Goal: Browse casually

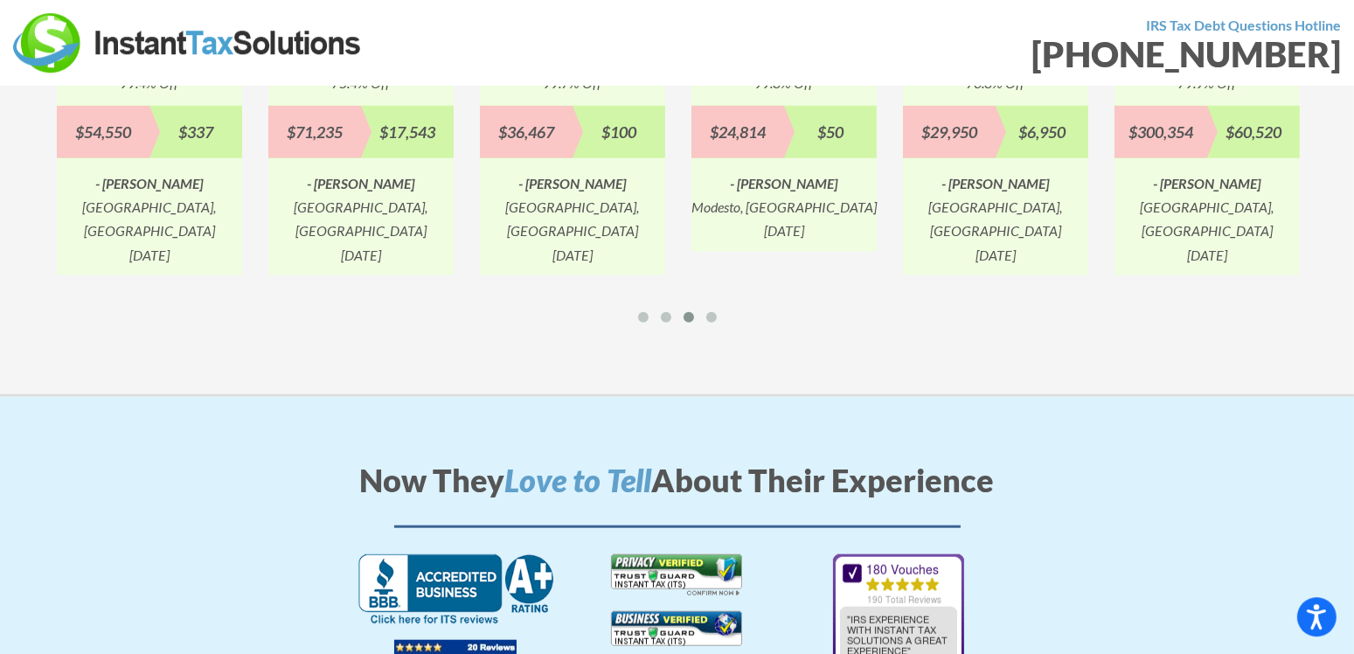
scroll to position [2019, 0]
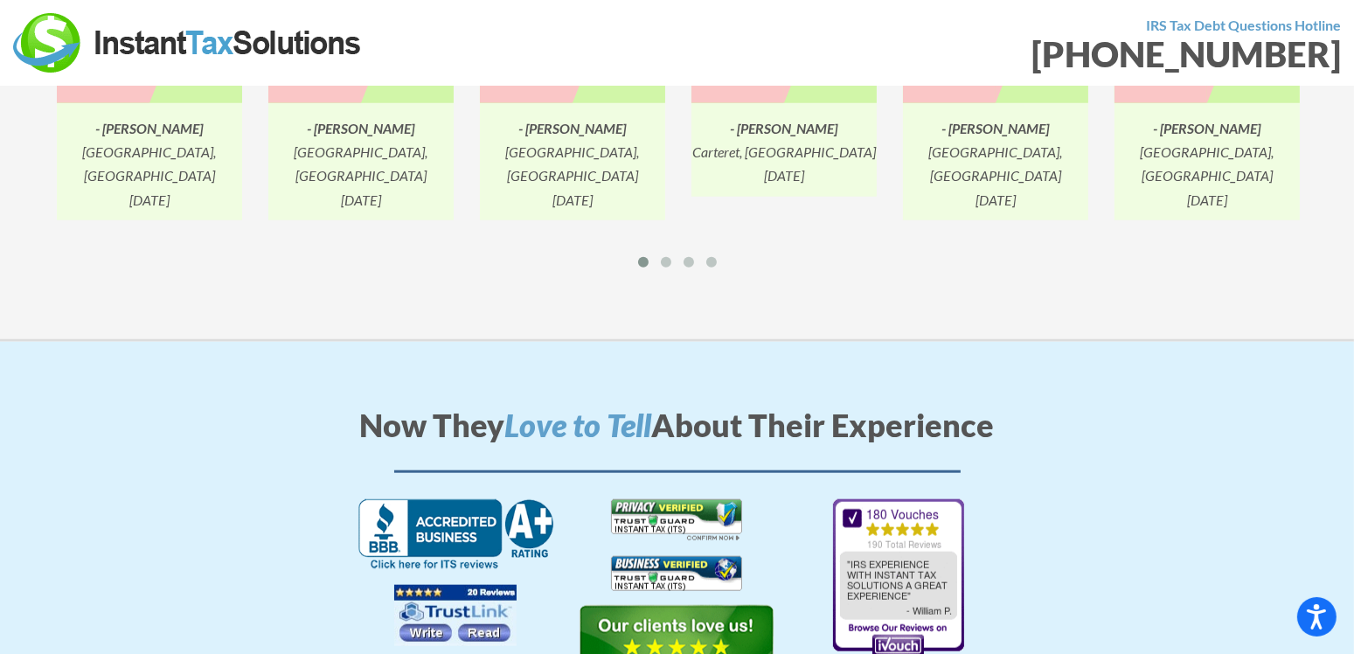
click at [679, 605] on img at bounding box center [677, 648] width 194 height 87
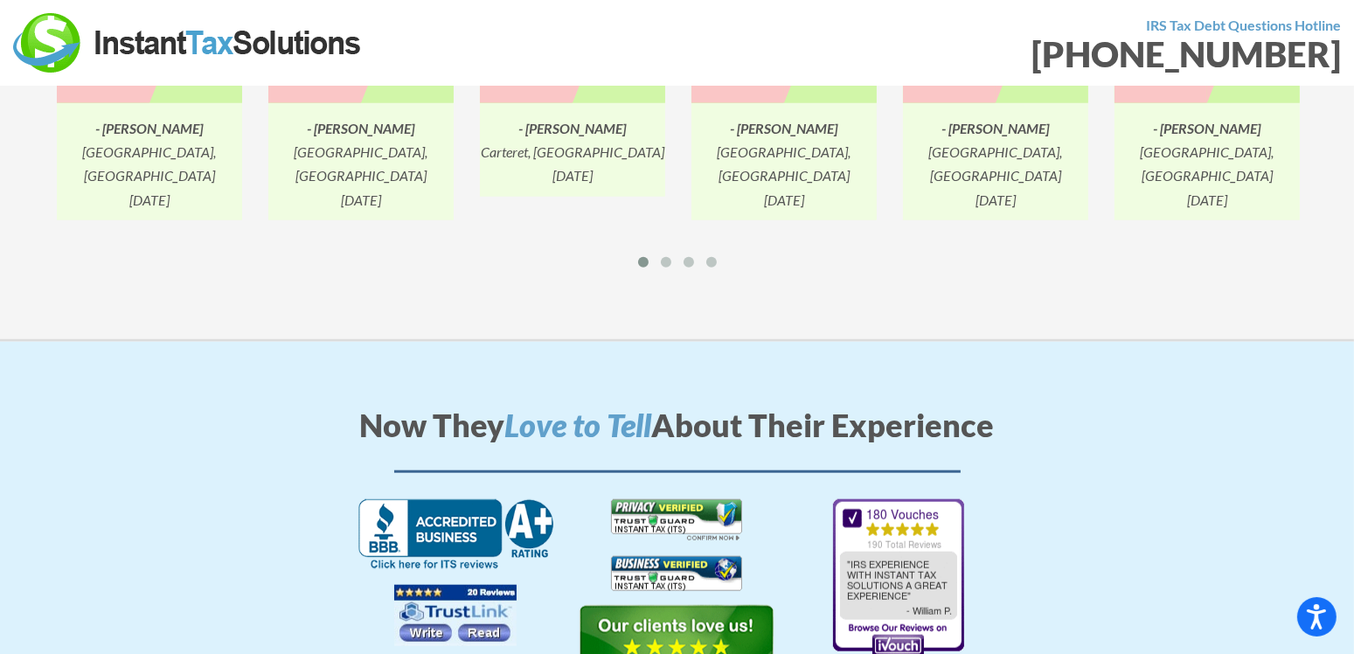
click at [668, 556] on img at bounding box center [676, 573] width 131 height 35
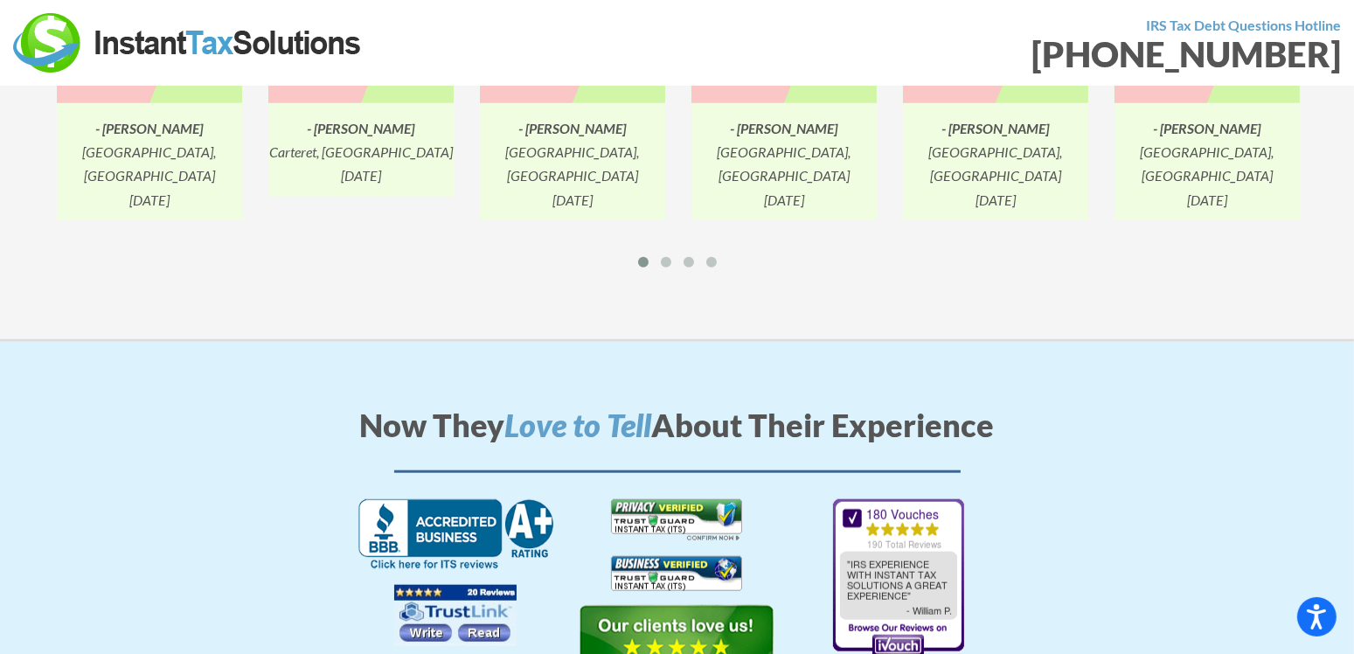
click at [469, 585] on img at bounding box center [455, 615] width 122 height 61
click at [430, 585] on img at bounding box center [455, 615] width 122 height 61
click at [434, 585] on img at bounding box center [455, 615] width 122 height 61
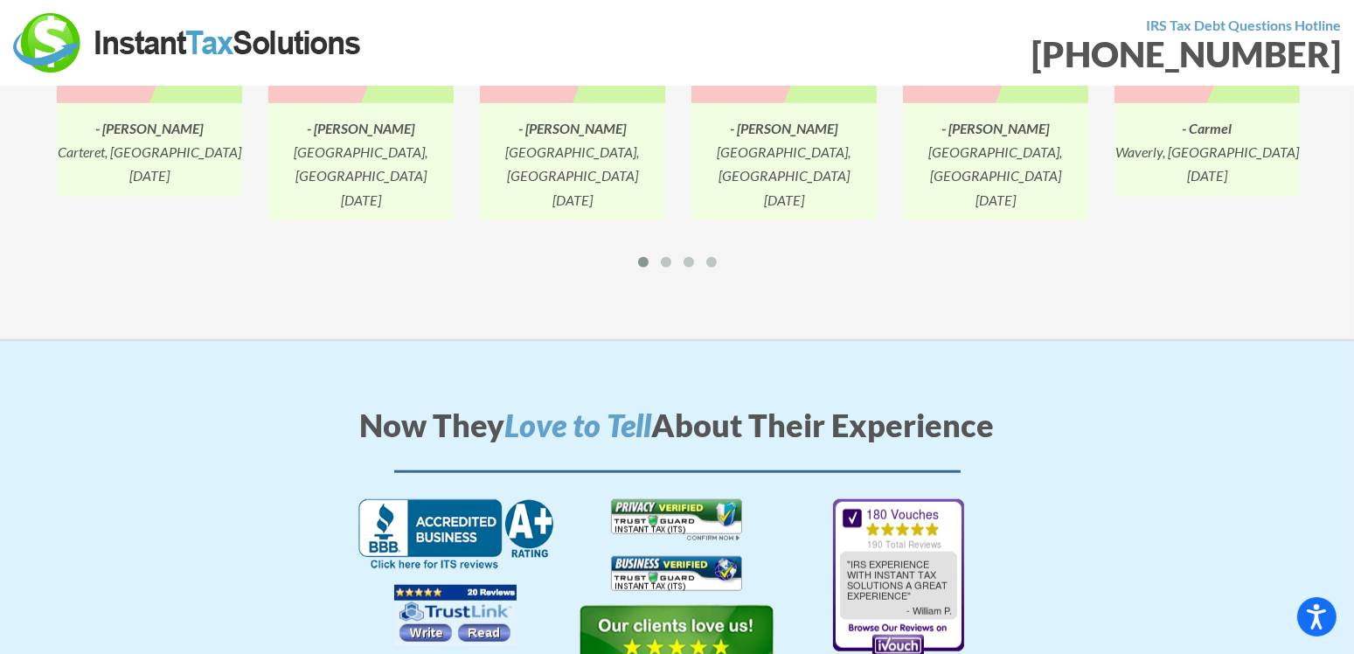
click at [434, 585] on img at bounding box center [455, 615] width 122 height 61
click at [470, 585] on img at bounding box center [455, 615] width 122 height 61
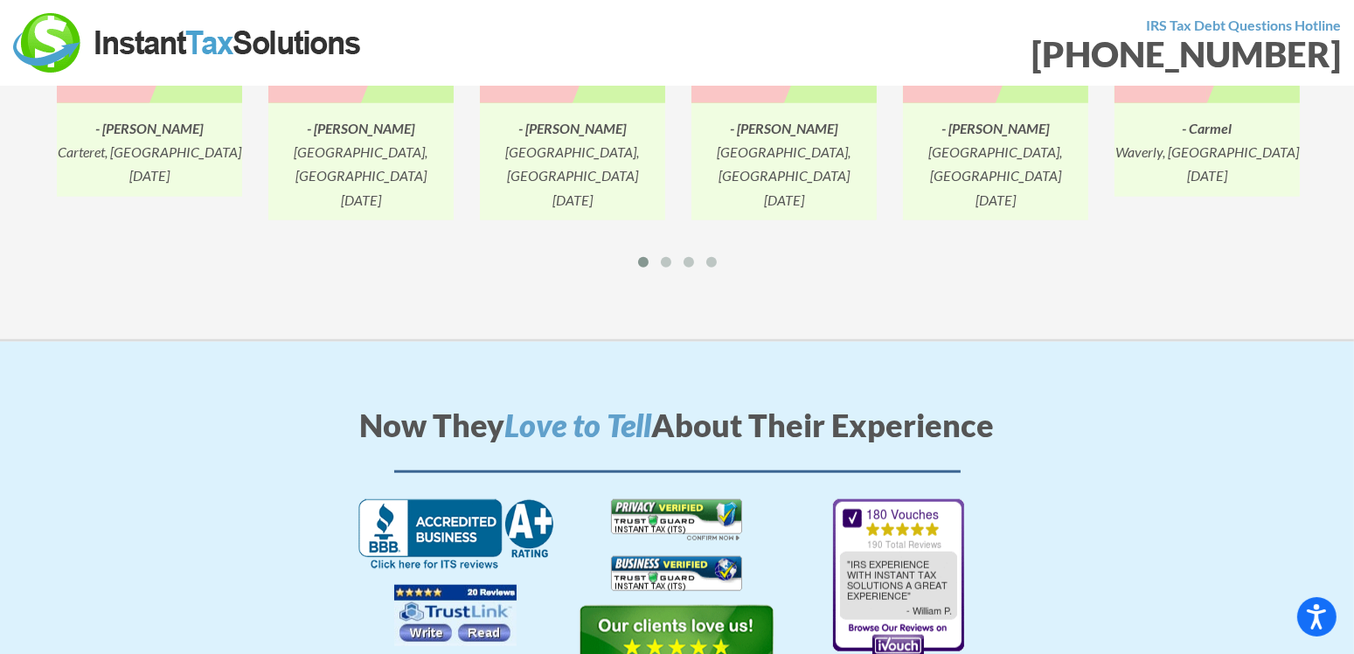
click at [470, 585] on img at bounding box center [455, 615] width 122 height 61
click at [436, 585] on img at bounding box center [455, 615] width 122 height 61
click at [488, 585] on img at bounding box center [455, 615] width 122 height 61
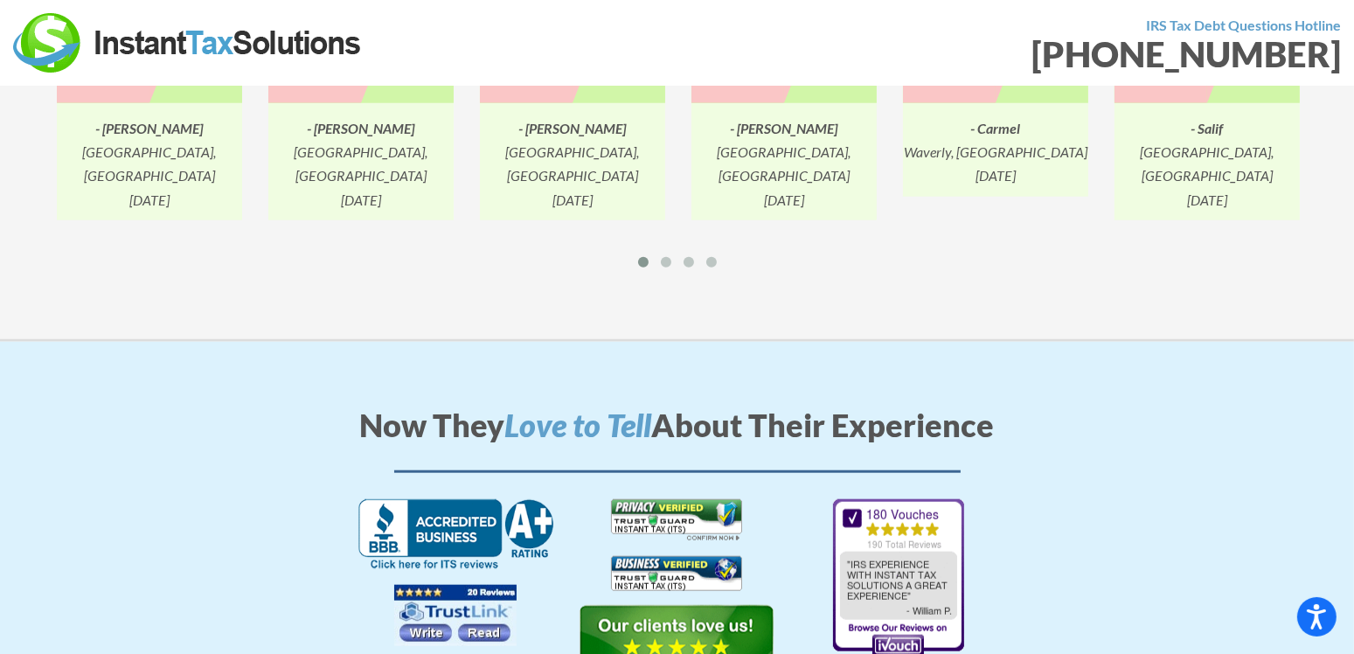
click at [488, 585] on img at bounding box center [455, 615] width 122 height 61
click at [462, 499] on img at bounding box center [455, 534] width 195 height 71
